Goal: Task Accomplishment & Management: Complete application form

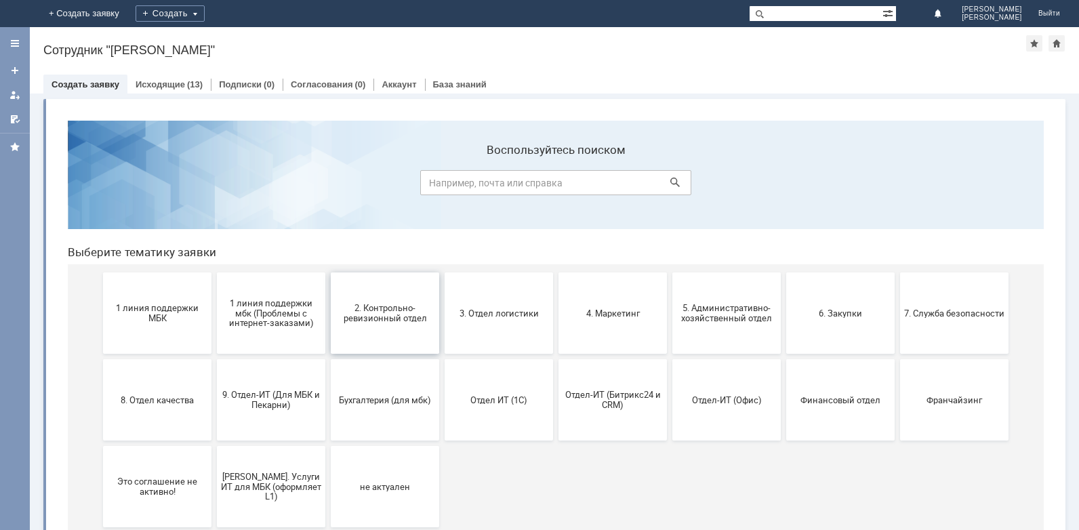
click at [369, 314] on span "2. Контрольно-ревизионный отдел" at bounding box center [385, 313] width 100 height 20
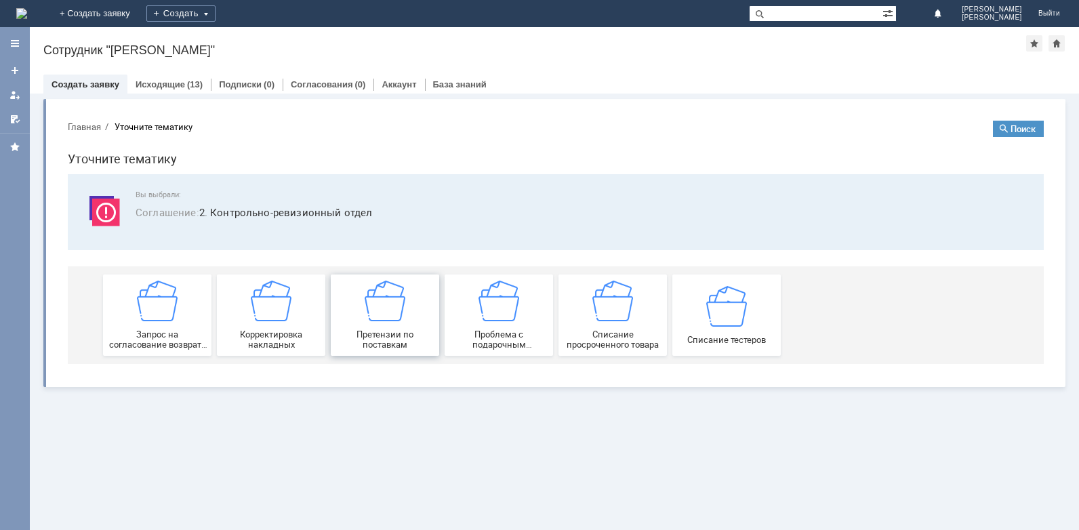
click at [384, 313] on img at bounding box center [385, 301] width 41 height 41
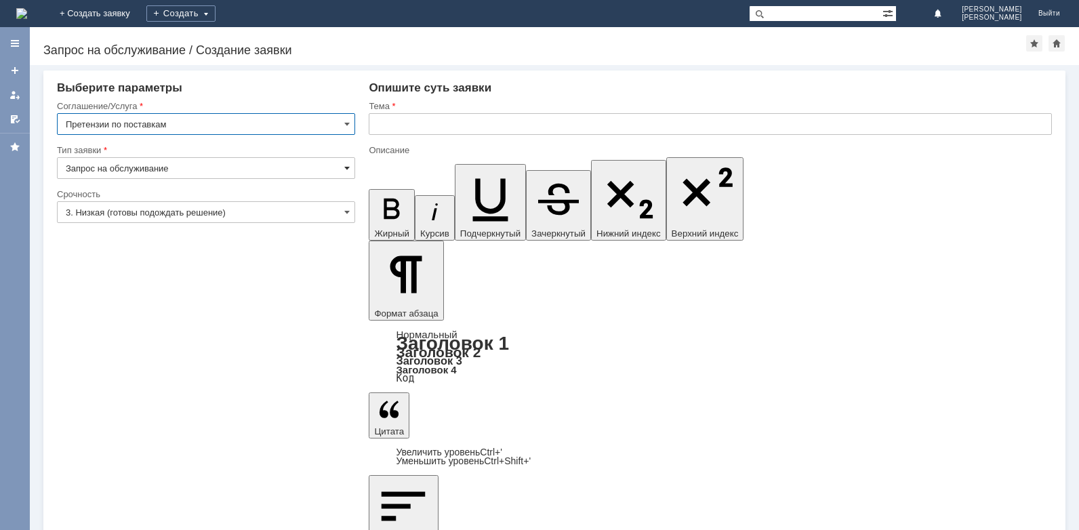
click at [345, 166] on span at bounding box center [346, 168] width 5 height 11
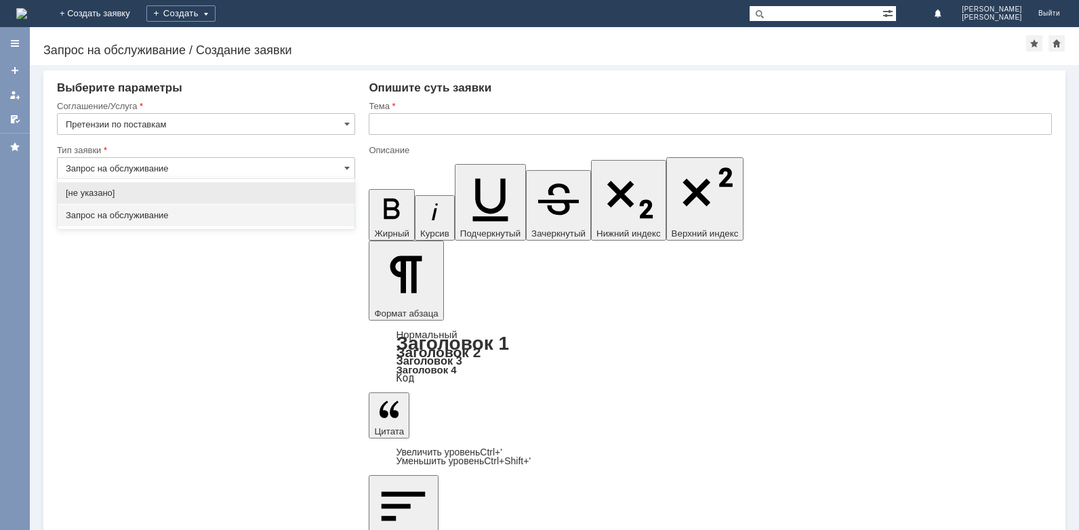
click at [282, 144] on div at bounding box center [206, 139] width 298 height 9
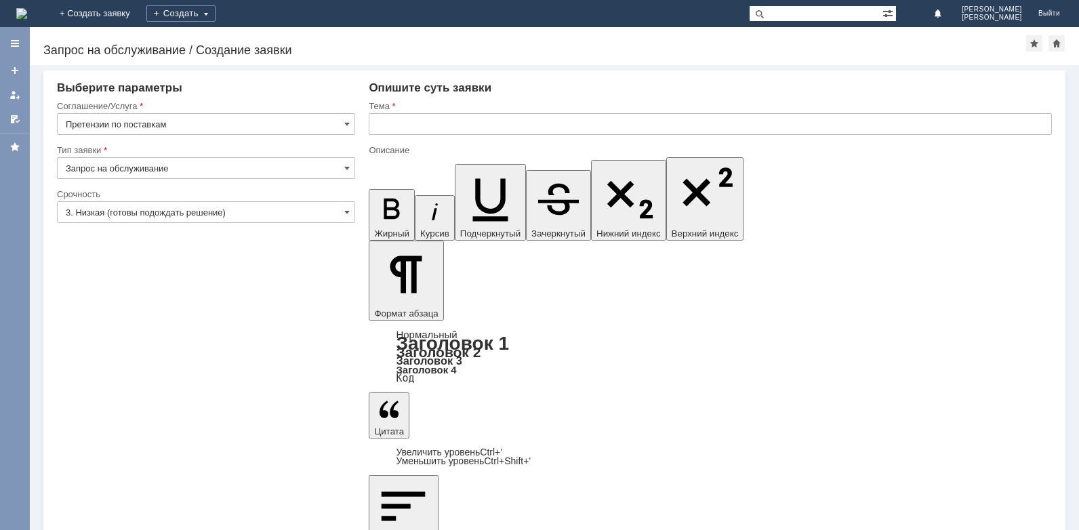
type input "Запрос на обслуживание"
click at [348, 213] on span at bounding box center [346, 212] width 5 height 11
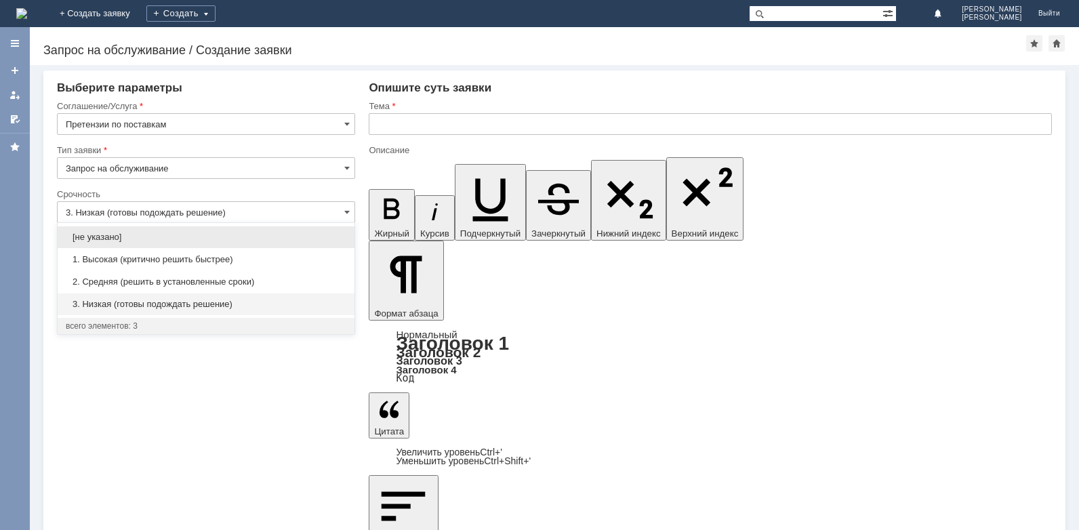
drag, startPoint x: 111, startPoint y: 278, endPoint x: 134, endPoint y: 268, distance: 24.9
click at [115, 277] on span "2. Средняя (решить в установленные сроки)" at bounding box center [206, 282] width 281 height 11
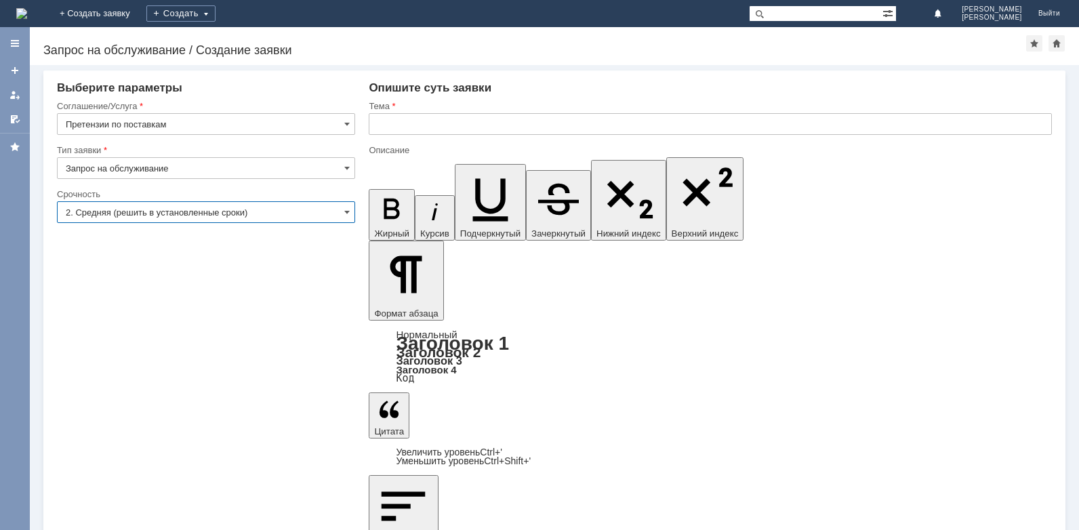
type input "2. Средняя (решить в установленные сроки)"
click at [401, 125] on input "text" at bounding box center [710, 124] width 683 height 22
type input "недогруз ООО "Натура Сиберика""
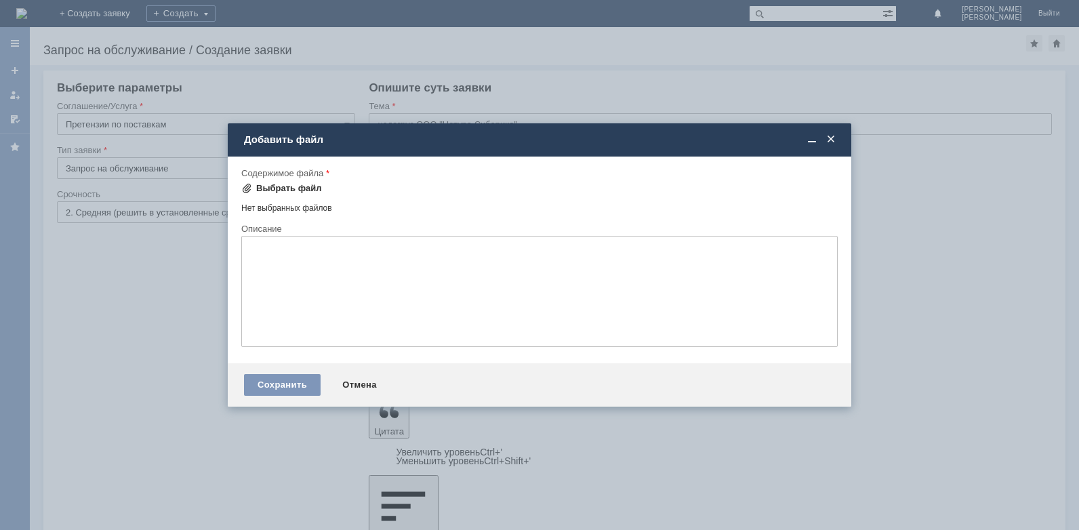
click at [252, 188] on span at bounding box center [246, 188] width 11 height 11
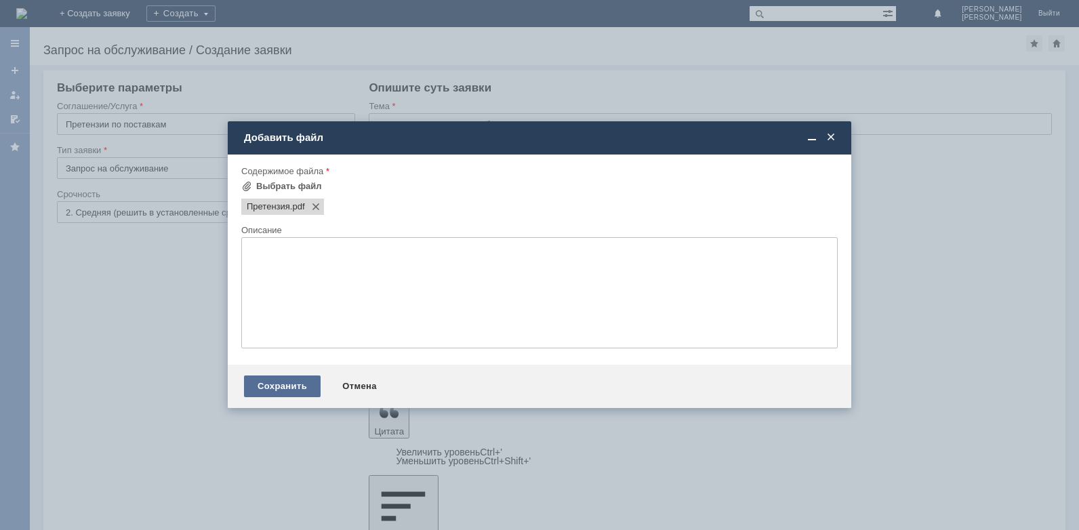
click at [271, 385] on div "Сохранить" at bounding box center [282, 387] width 77 height 22
